Goal: Information Seeking & Learning: Learn about a topic

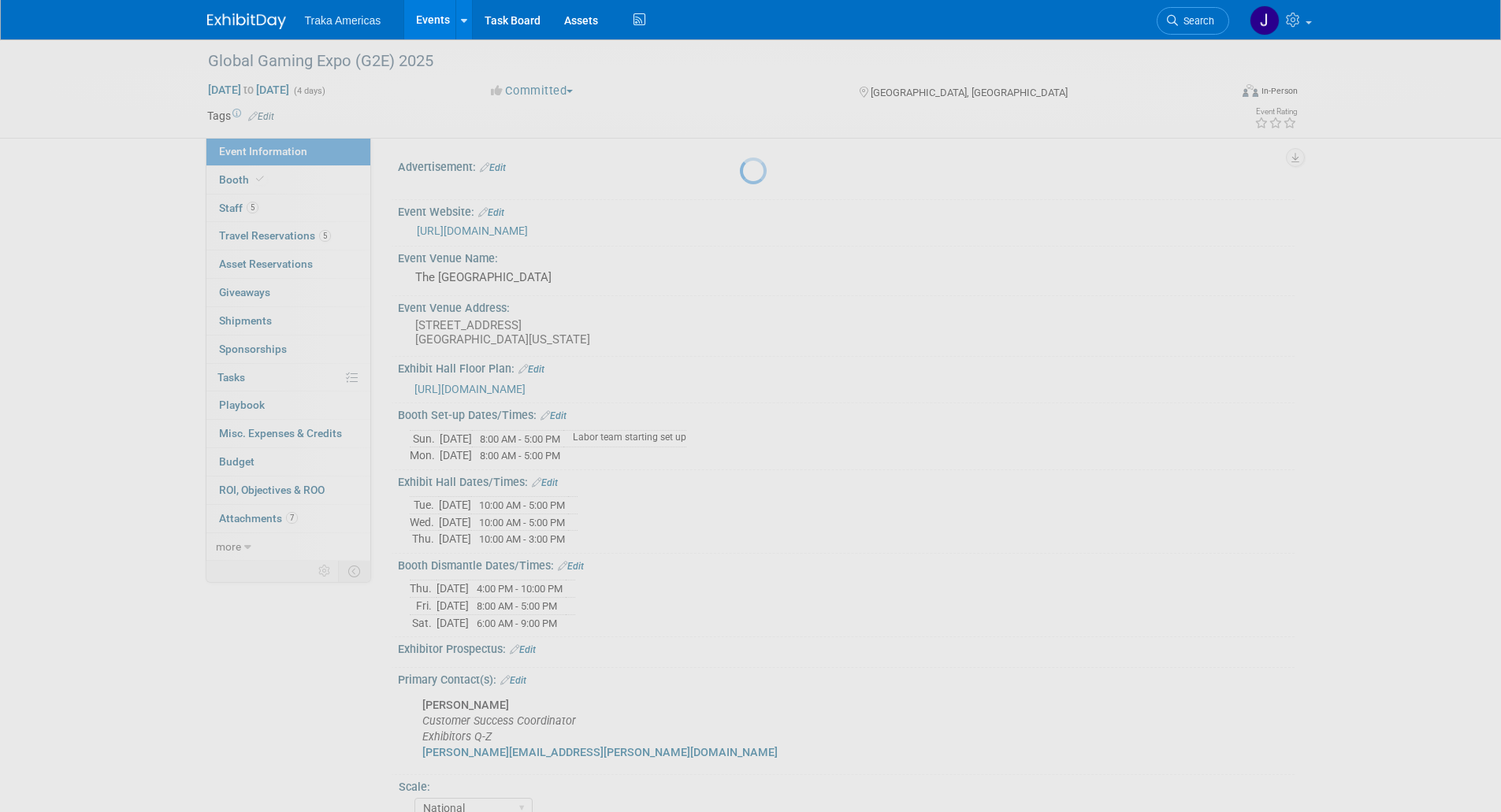
select select "National"
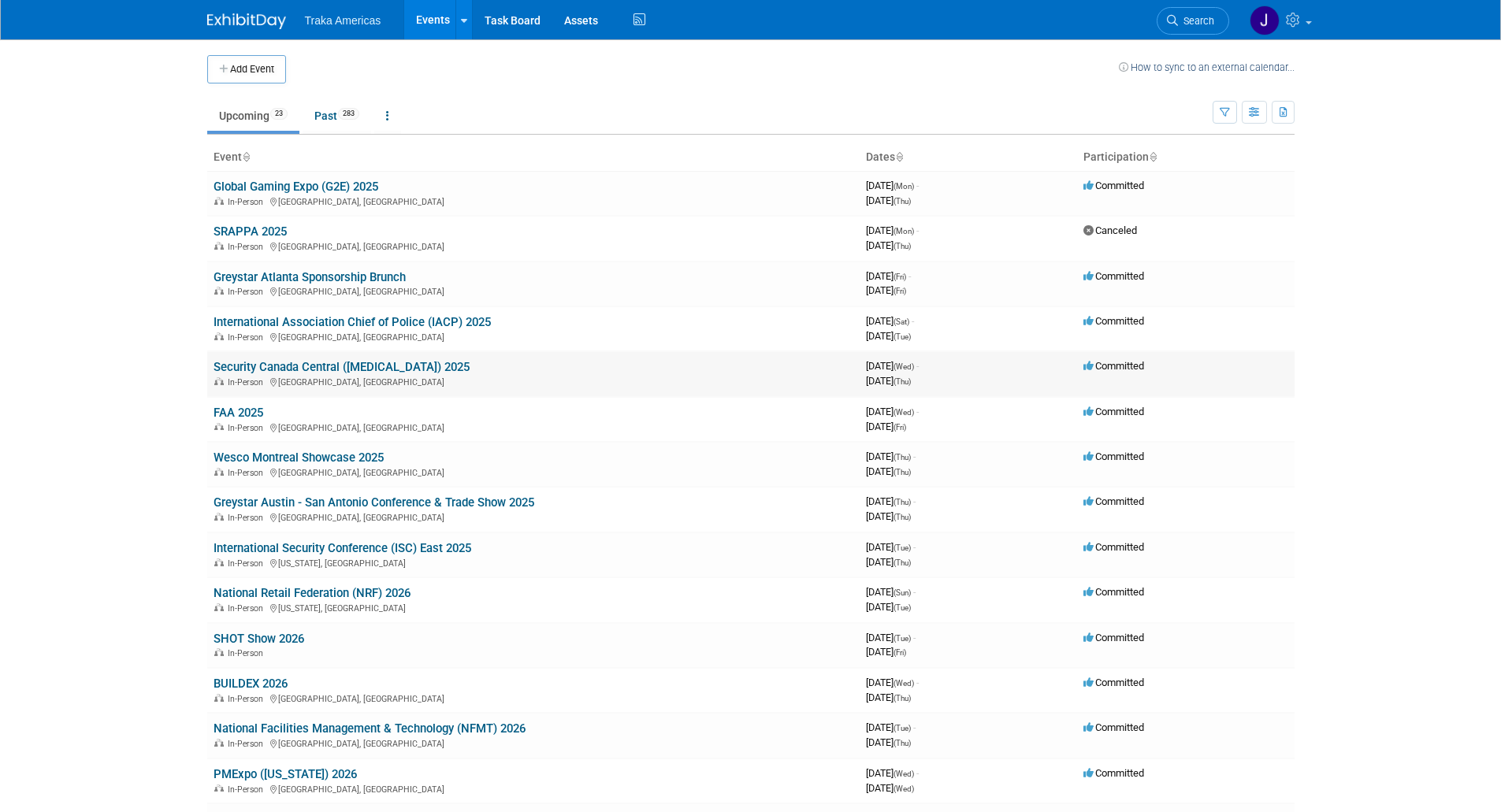
click at [268, 364] on link "Security Canada Central ([MEDICAL_DATA]) 2025" at bounding box center [341, 366] width 256 height 14
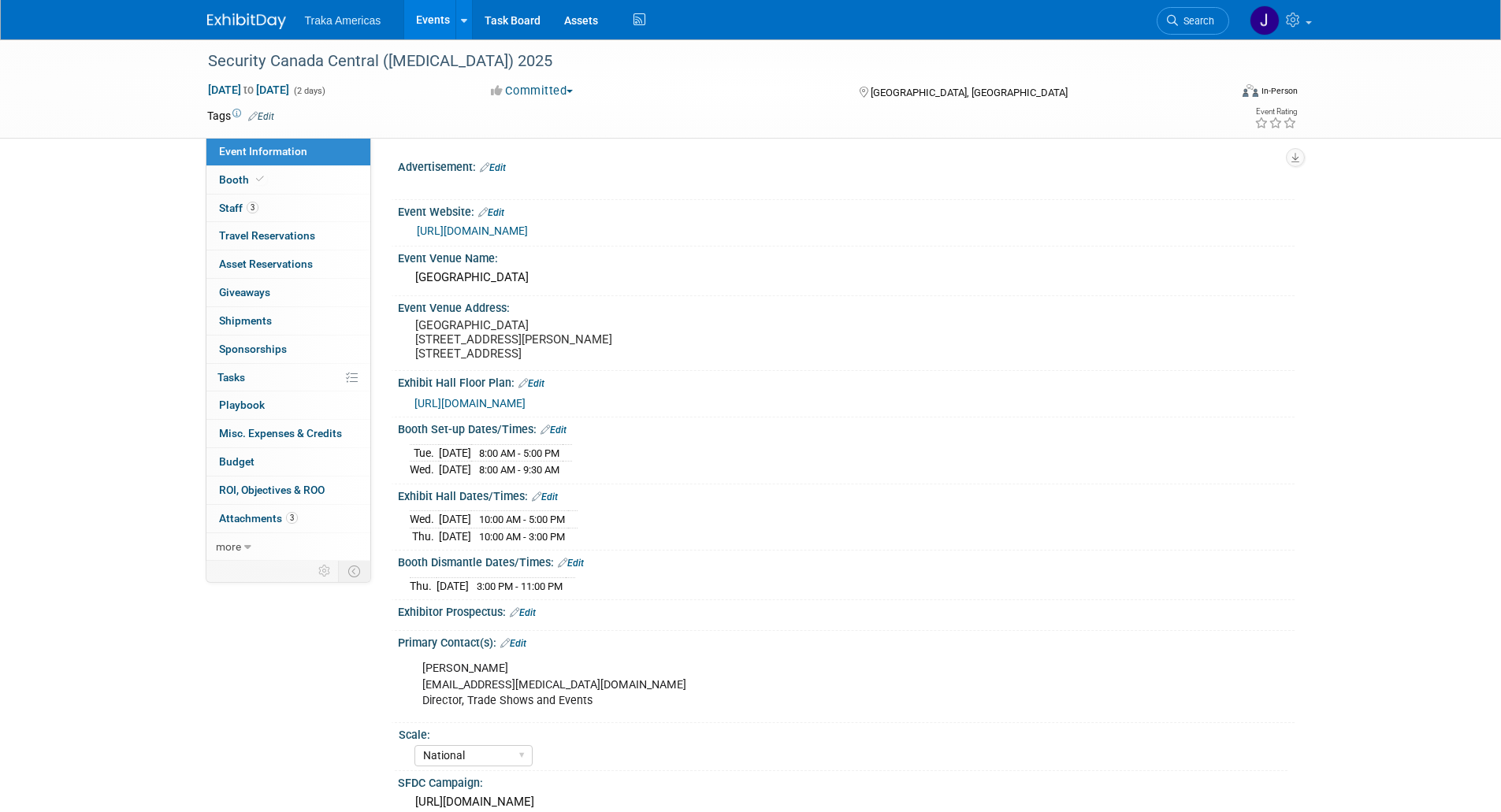
select select "National"
click at [332, 170] on link "Booth" at bounding box center [289, 180] width 164 height 28
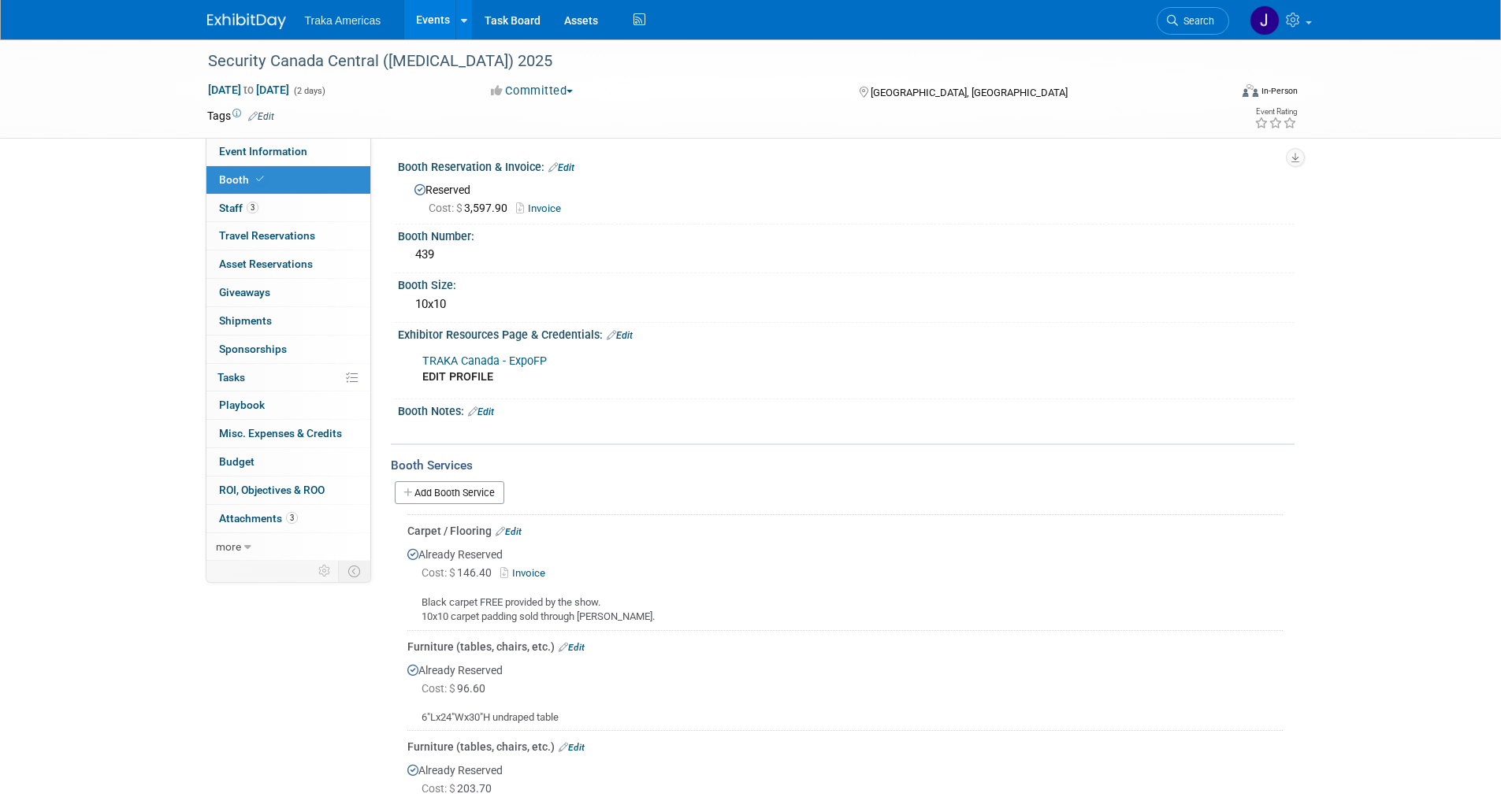
click at [480, 358] on link "TRAKA Canada - ExpoFP" at bounding box center [484, 361] width 125 height 13
click at [286, 155] on span "Event Information" at bounding box center [263, 151] width 89 height 12
select select "National"
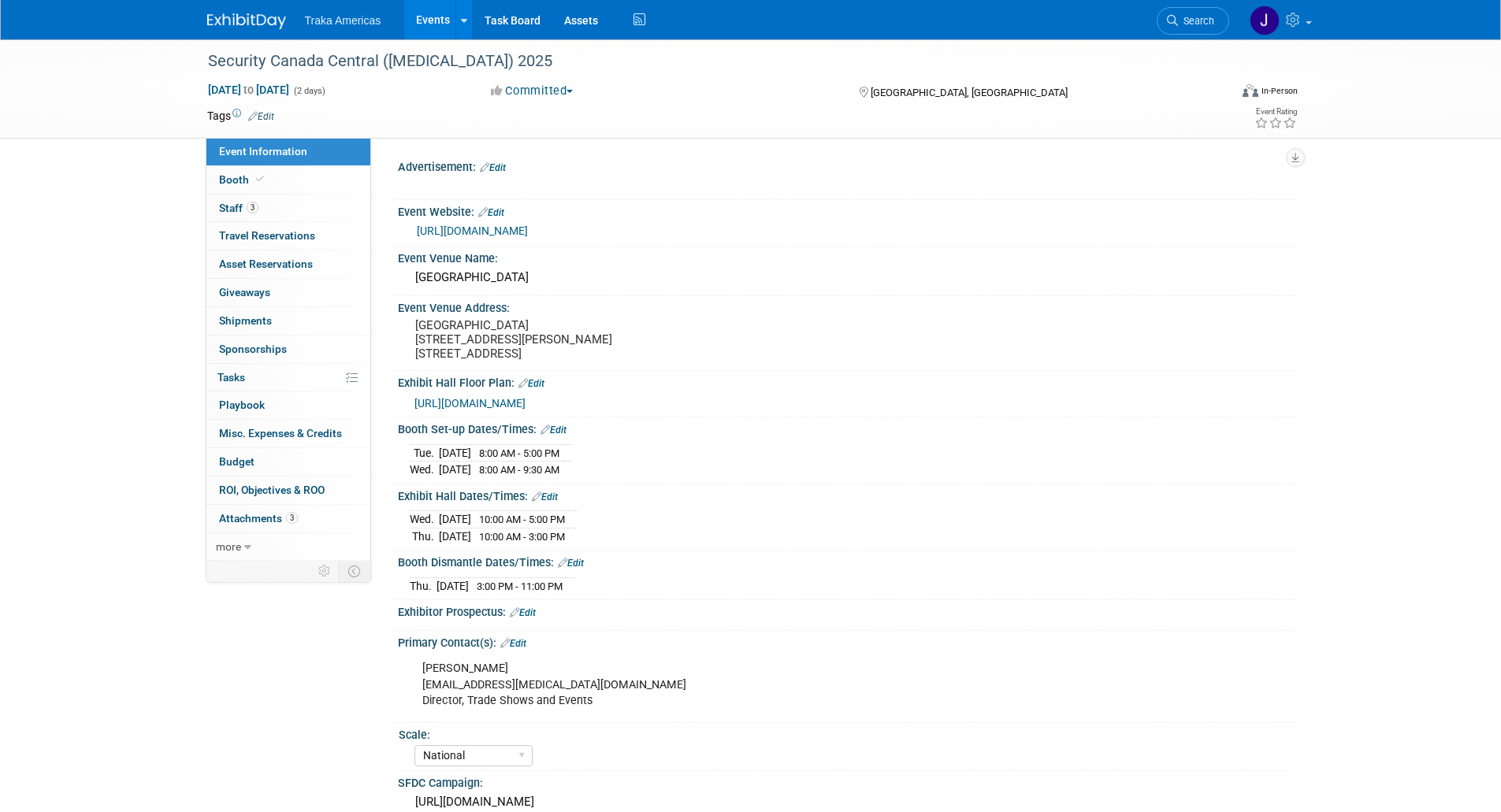
click at [471, 229] on link "https://securitycanada.com/exhibit/central/" at bounding box center [471, 230] width 111 height 12
